Goal: Find contact information: Find contact information

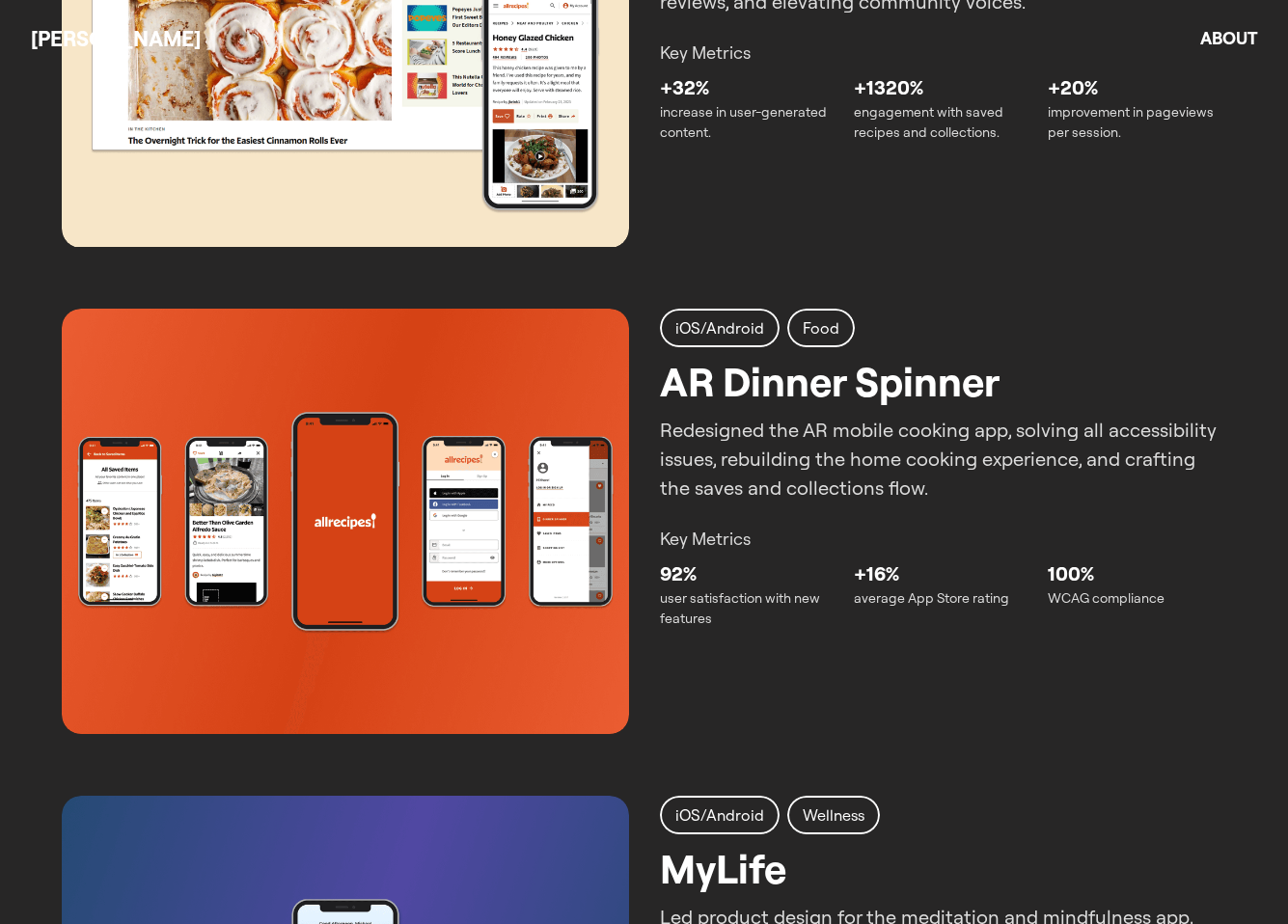
scroll to position [1785, 0]
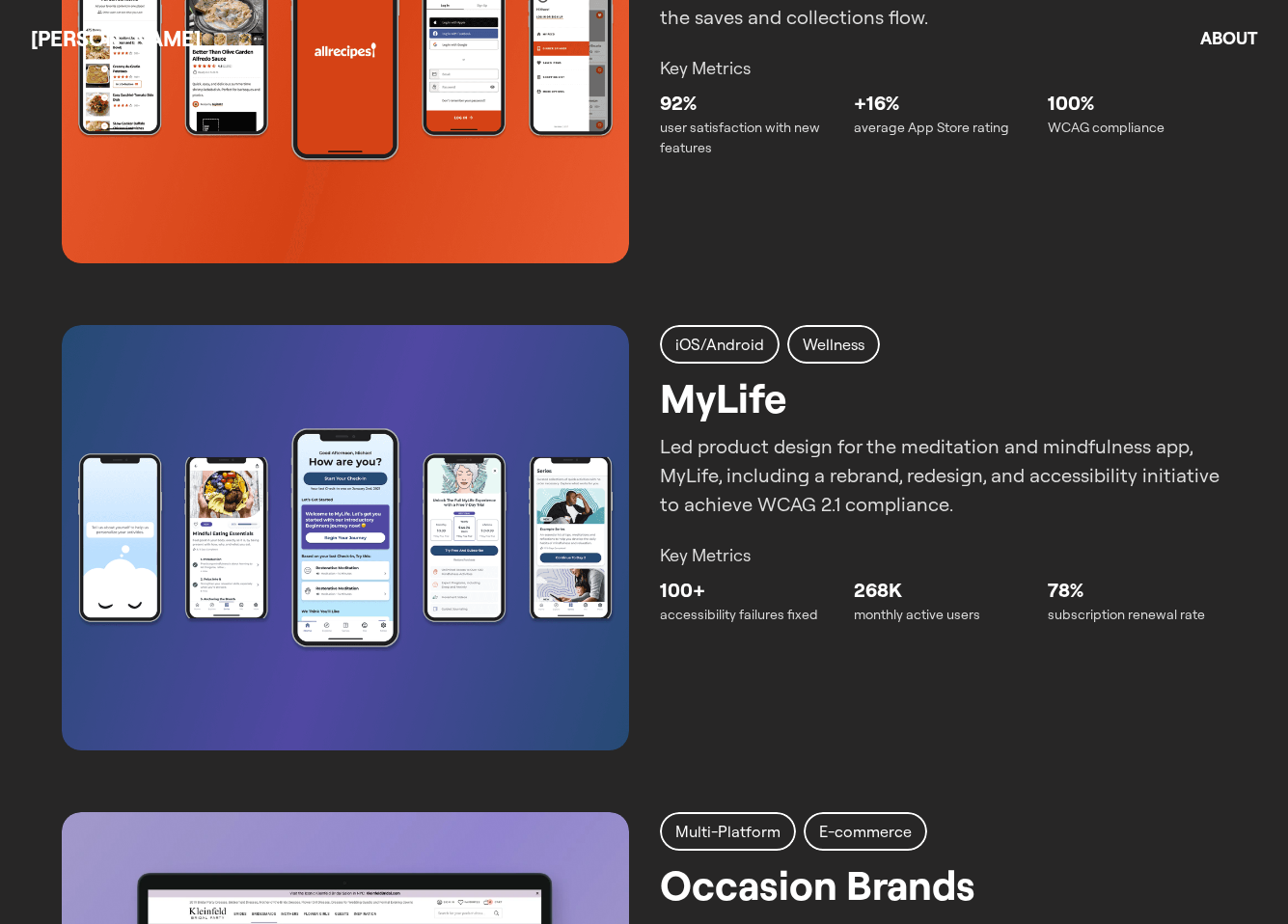
click at [745, 407] on h2 "MyLife" at bounding box center [722, 398] width 126 height 60
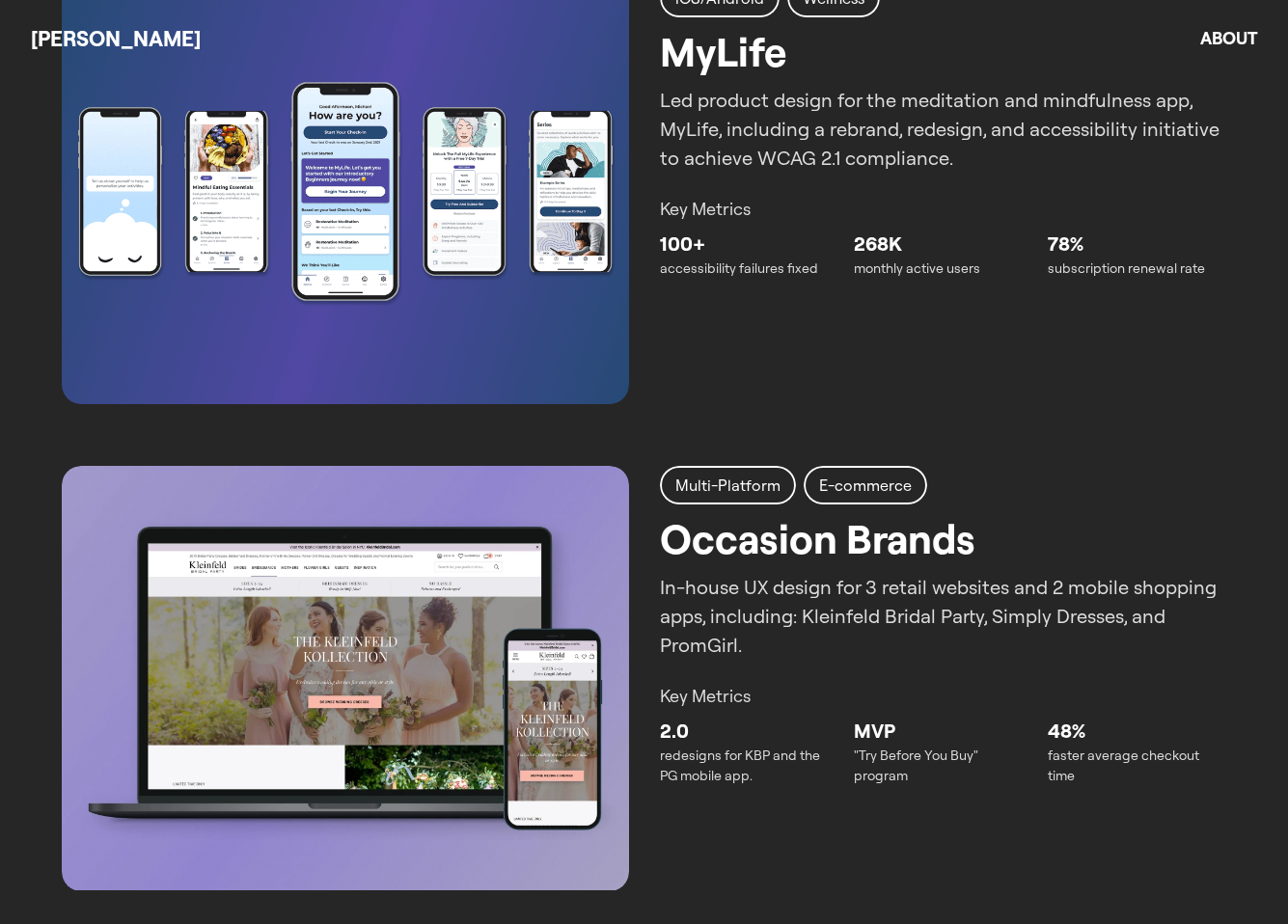
scroll to position [2120, 0]
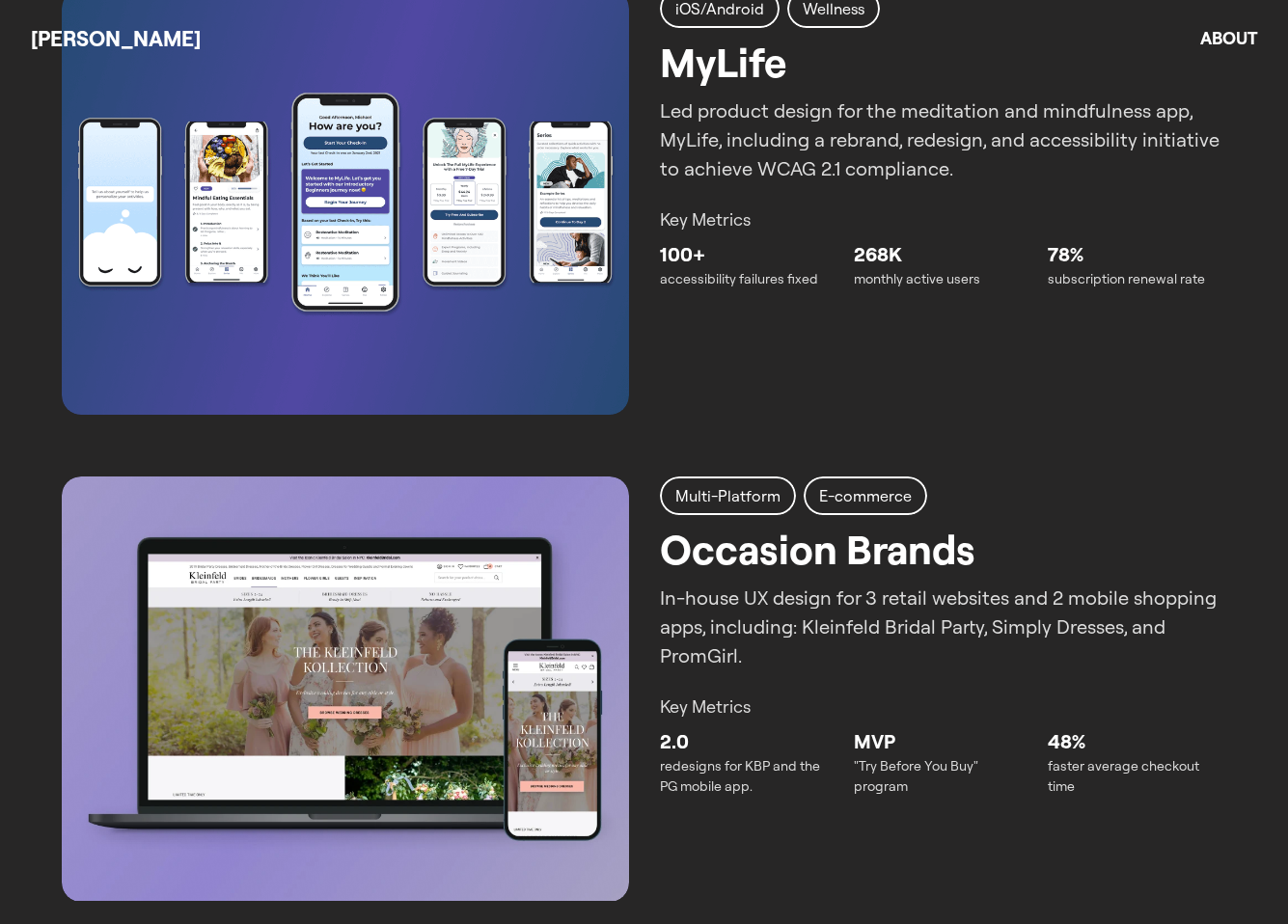
click at [900, 233] on div "Key Metrics 100+ accessibility failures fixed 268K monthly active users 78% sub…" at bounding box center [943, 248] width 567 height 83
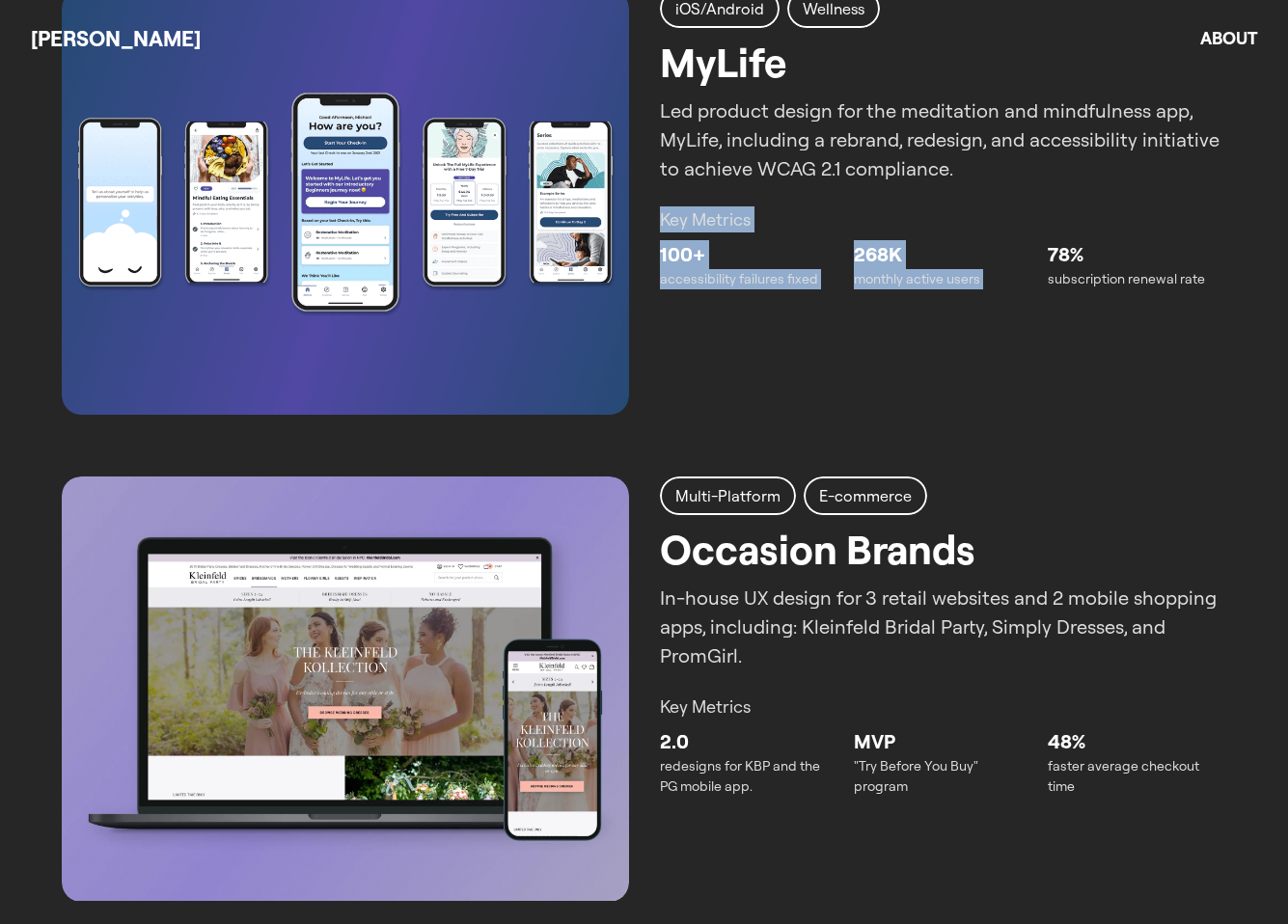
drag, startPoint x: 900, startPoint y: 233, endPoint x: 945, endPoint y: 350, distance: 125.4
click at [944, 350] on div "iOS/Android Wellness MyLife Led product design for the meditation and mindfulne…" at bounding box center [643, 202] width 1164 height 425
click at [945, 350] on div "iOS/Android Wellness MyLife Led product design for the meditation and mindfulne…" at bounding box center [643, 202] width 1164 height 425
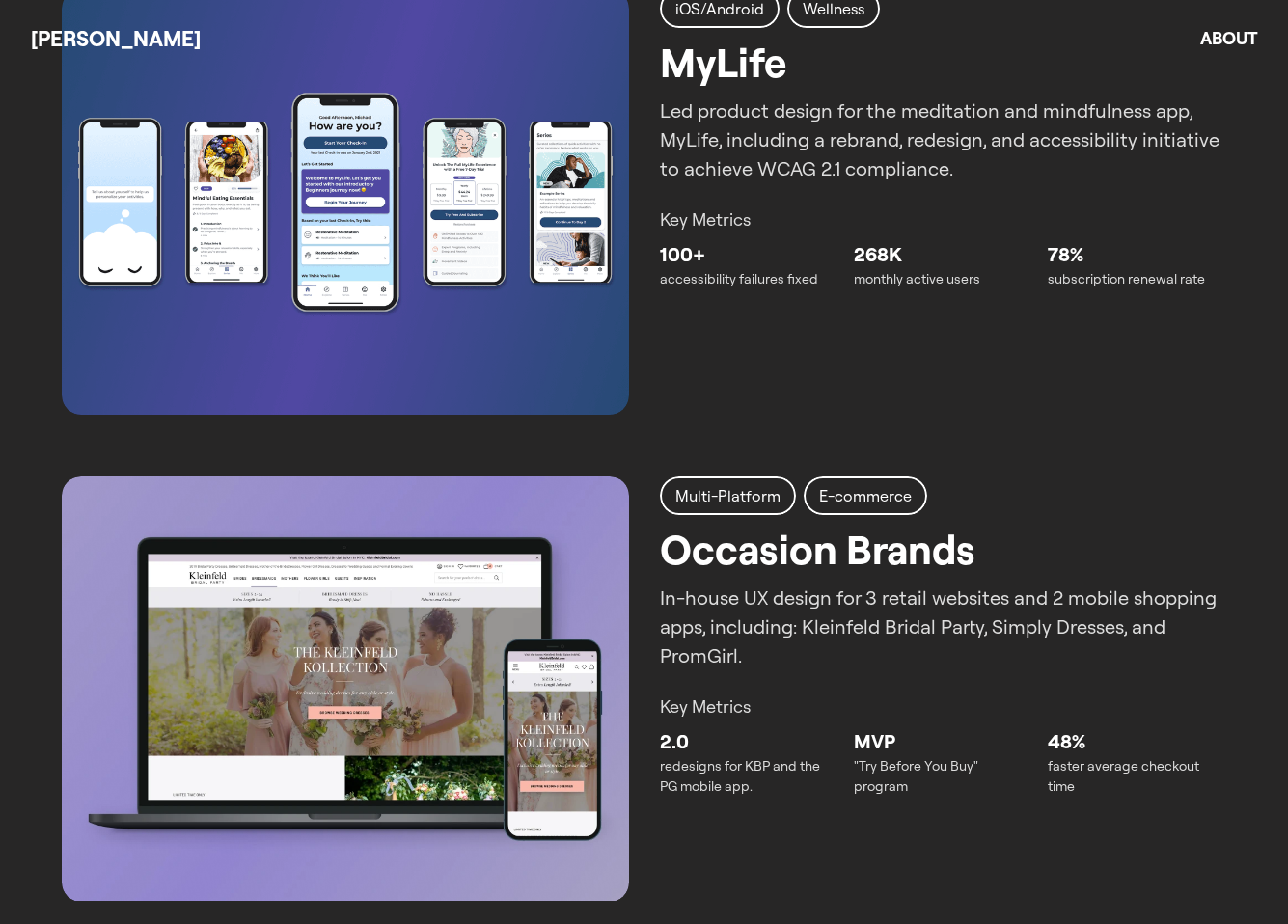
click at [945, 350] on div "iOS/Android Wellness MyLife Led product design for the meditation and mindfulne…" at bounding box center [643, 202] width 1164 height 425
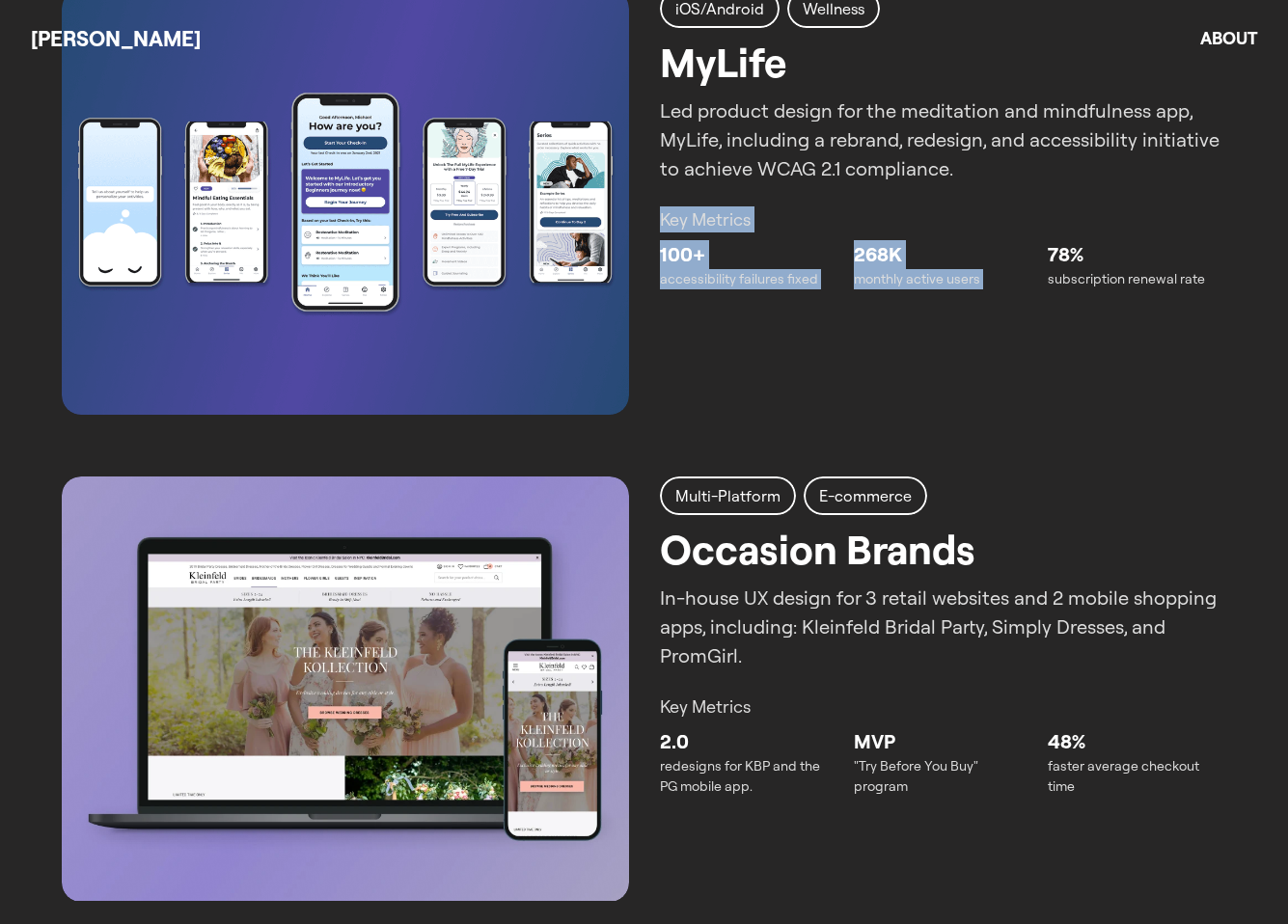
drag, startPoint x: 945, startPoint y: 350, endPoint x: 982, endPoint y: 229, distance: 126.5
click at [982, 229] on div "iOS/Android Wellness MyLife Led product design for the meditation and mindfulne…" at bounding box center [643, 202] width 1164 height 425
click at [982, 229] on p "Key Metrics" at bounding box center [943, 220] width 567 height 26
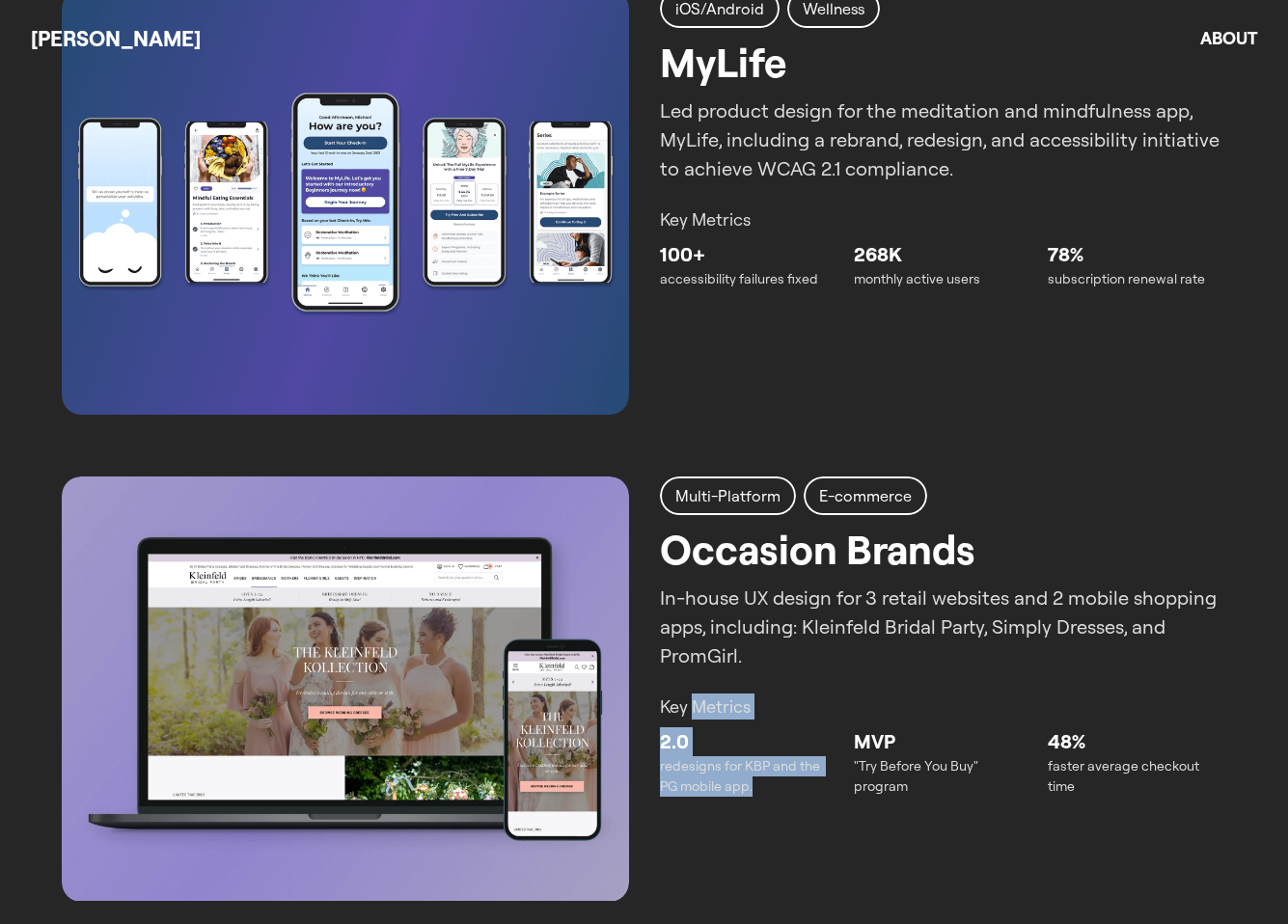
drag, startPoint x: 694, startPoint y: 706, endPoint x: 814, endPoint y: 801, distance: 153.1
click at [813, 800] on div "Multi-Platform E-commerce Occasion Brands In-house UX design for 3 retail websi…" at bounding box center [643, 689] width 1164 height 425
click at [385, 650] on img at bounding box center [344, 689] width 567 height 425
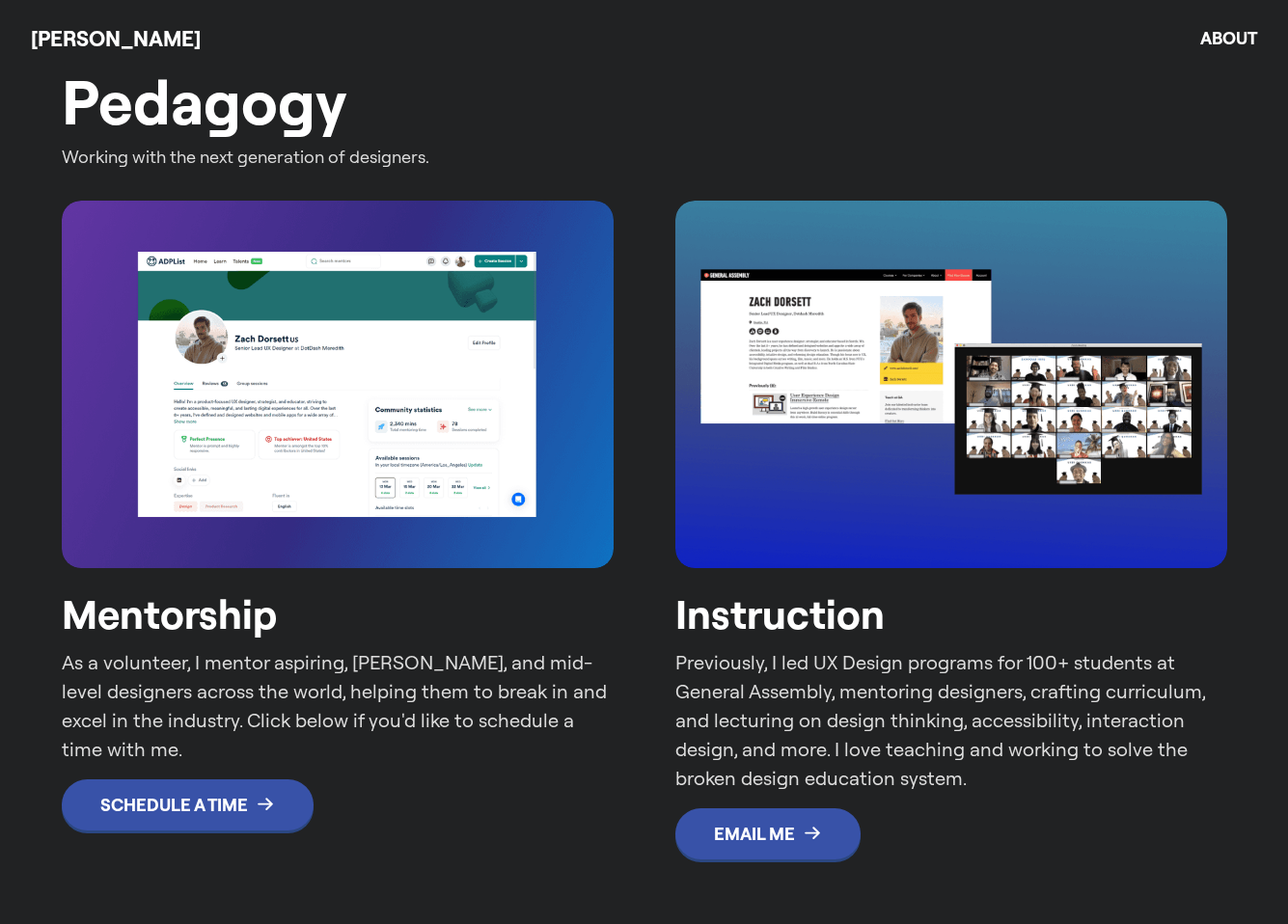
scroll to position [3296, 0]
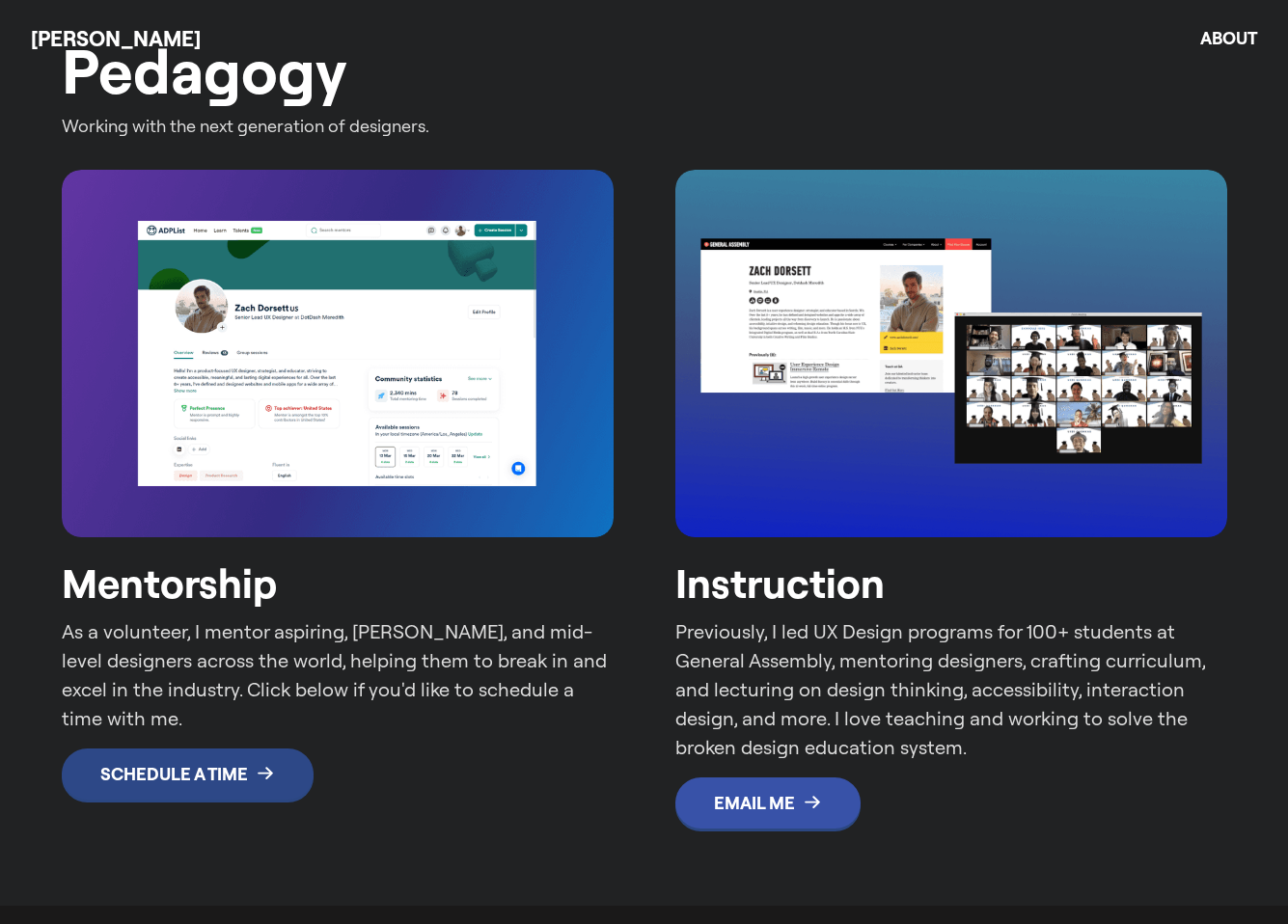
click at [173, 793] on link "Schedule a Time" at bounding box center [187, 774] width 252 height 52
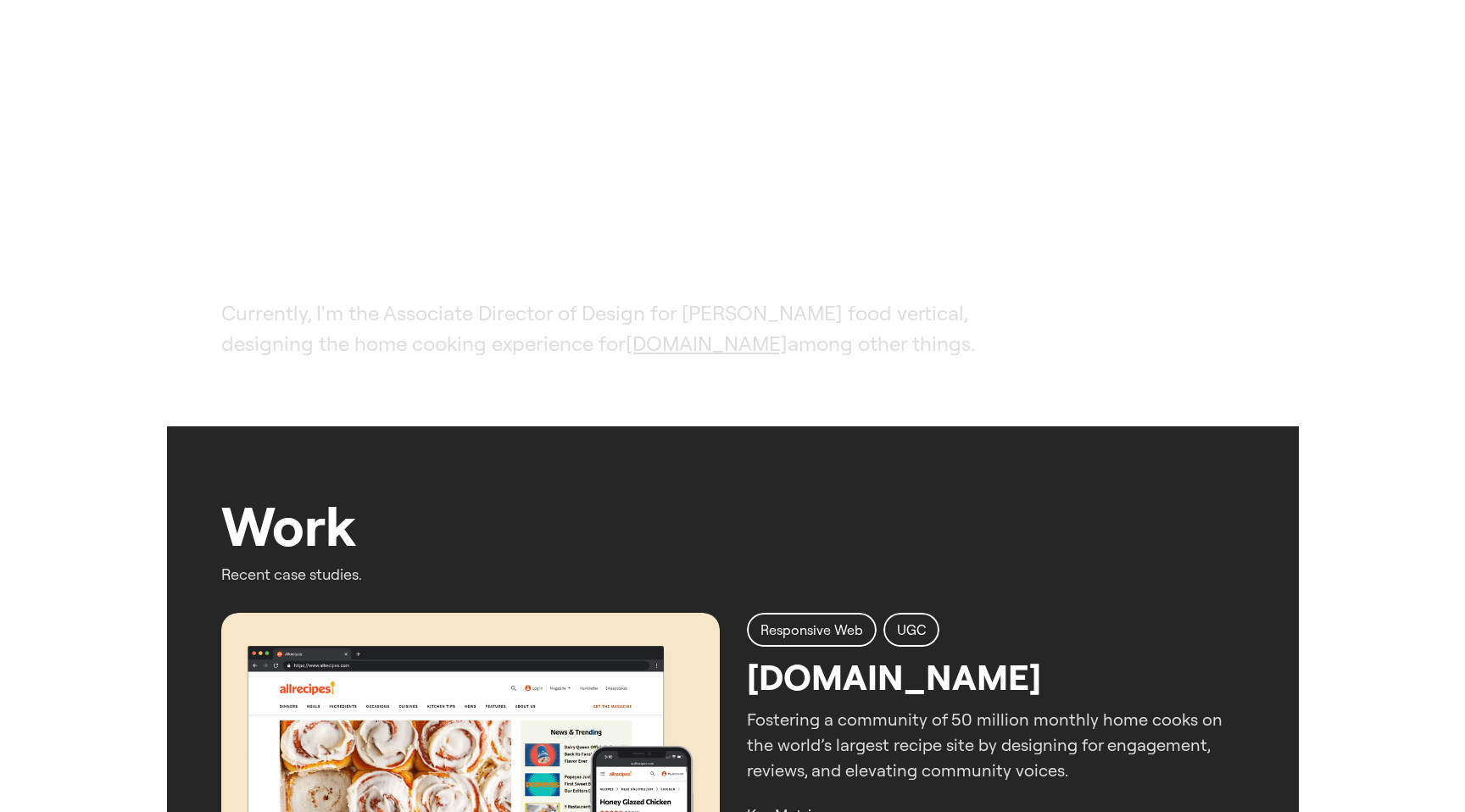
scroll to position [0, 0]
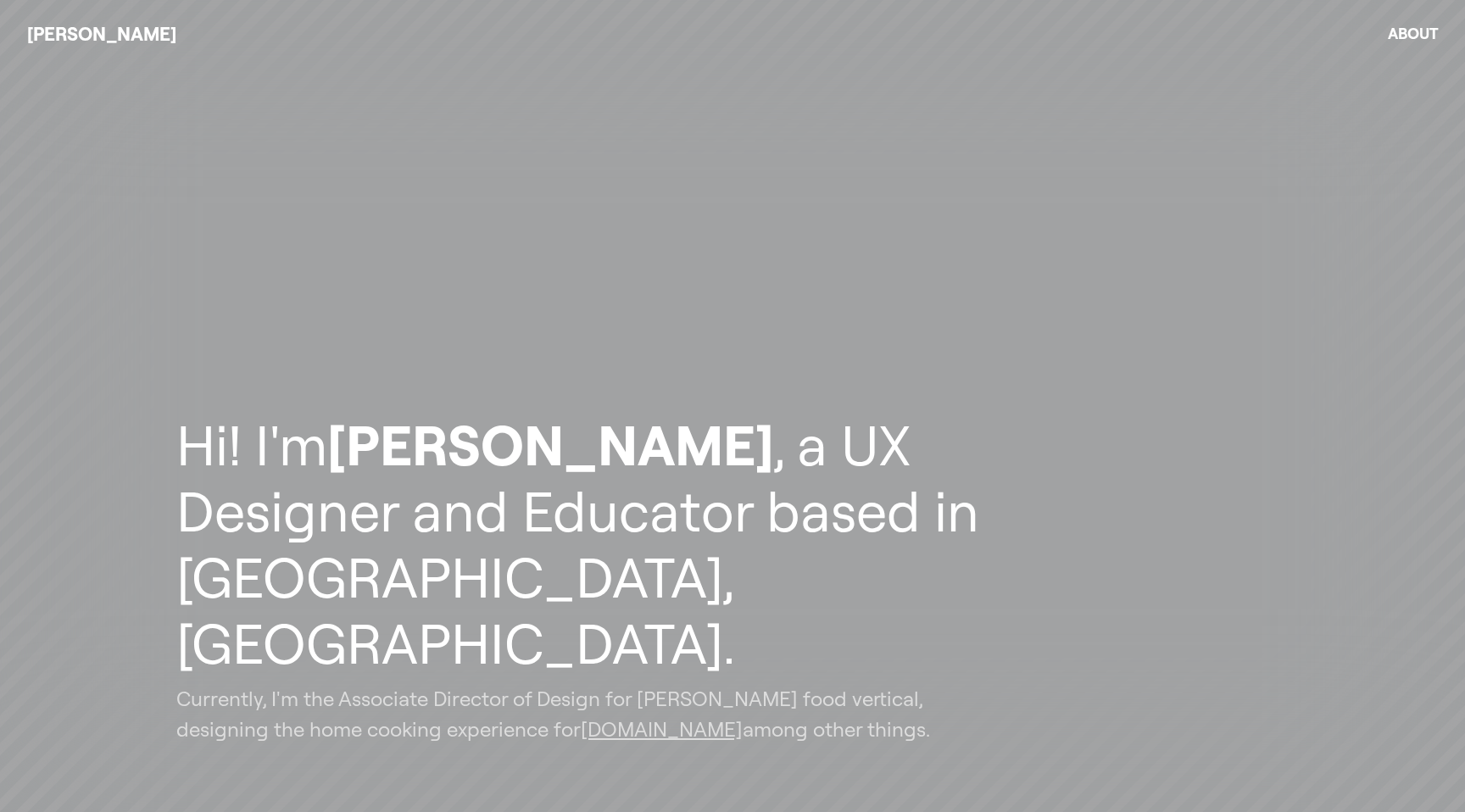
click at [1131, 32] on link "About" at bounding box center [1413, 33] width 50 height 20
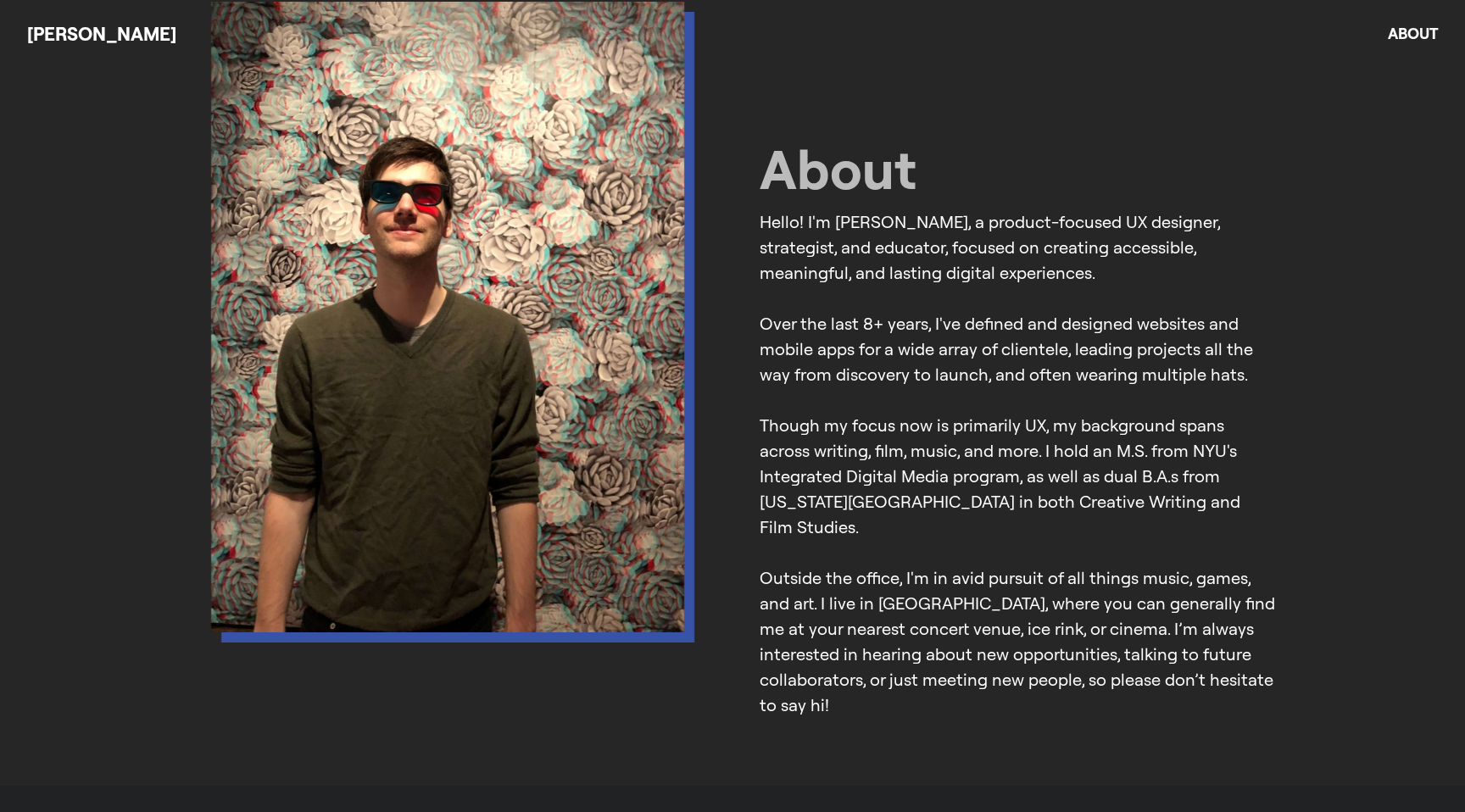
scroll to position [739, 0]
